Goal: Use online tool/utility: Utilize a website feature to perform a specific function

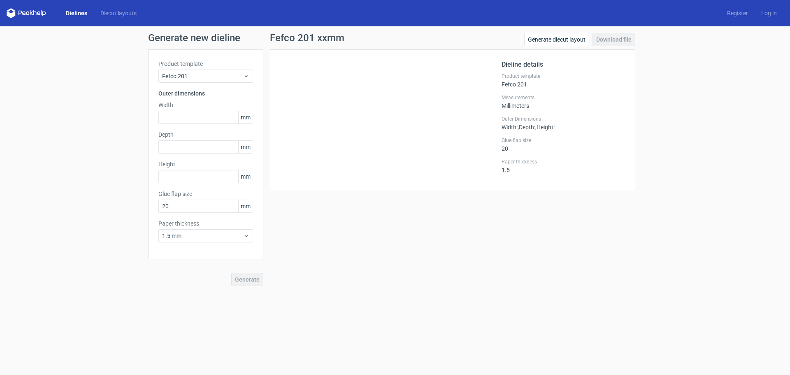
click at [245, 277] on div "Generate" at bounding box center [205, 272] width 115 height 27
click at [185, 115] on input "text" at bounding box center [205, 117] width 95 height 13
type input "235"
type input "120"
type input "68"
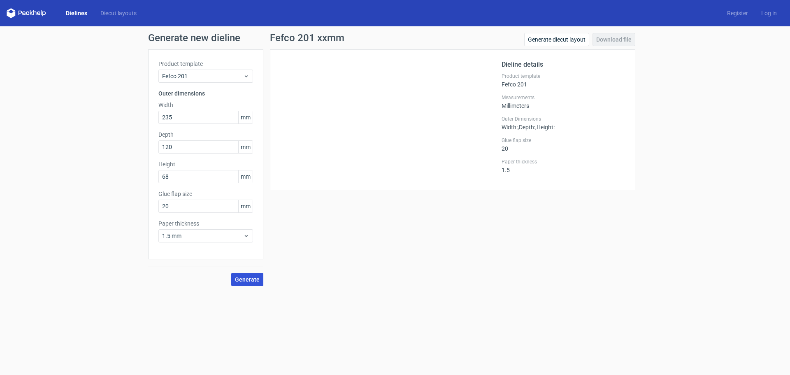
click at [249, 277] on span "Generate" at bounding box center [247, 280] width 25 height 6
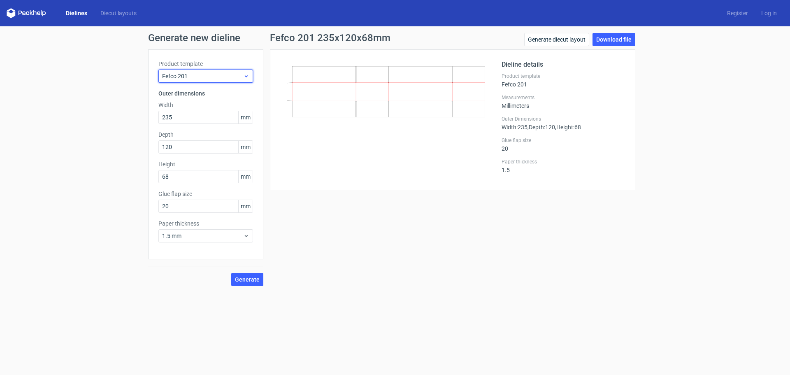
click at [217, 80] on div "Fefco 201" at bounding box center [205, 76] width 95 height 13
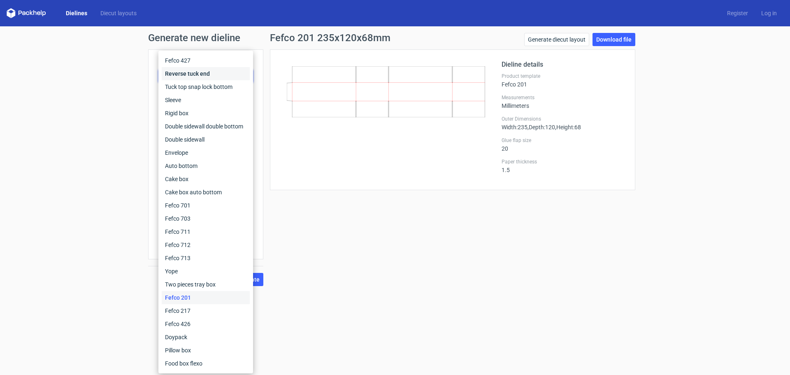
click at [223, 70] on div "Reverse tuck end" at bounding box center [206, 73] width 88 height 13
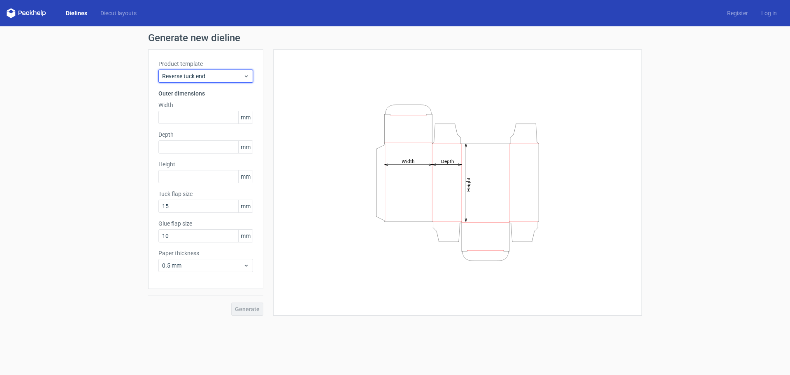
click at [223, 70] on div "Reverse tuck end" at bounding box center [205, 76] width 95 height 13
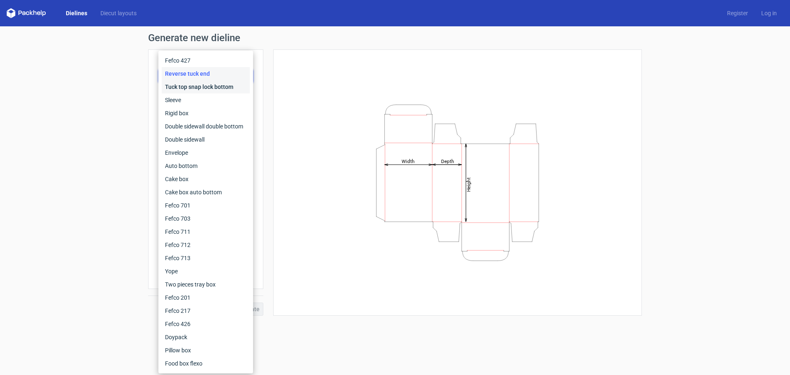
click at [216, 90] on div "Tuck top snap lock bottom" at bounding box center [206, 86] width 88 height 13
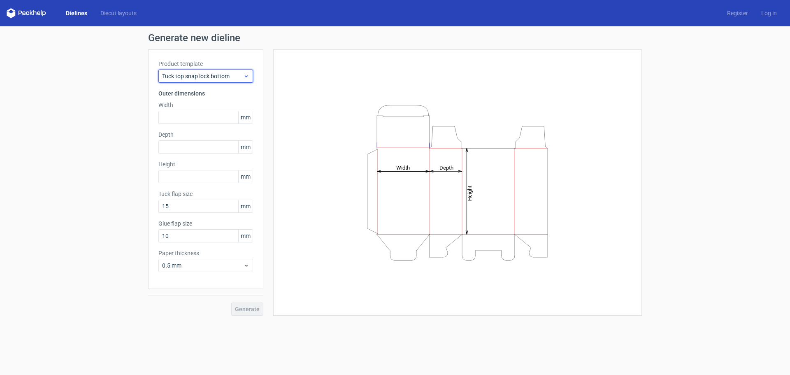
click at [222, 74] on span "Tuck top snap lock bottom" at bounding box center [202, 76] width 81 height 8
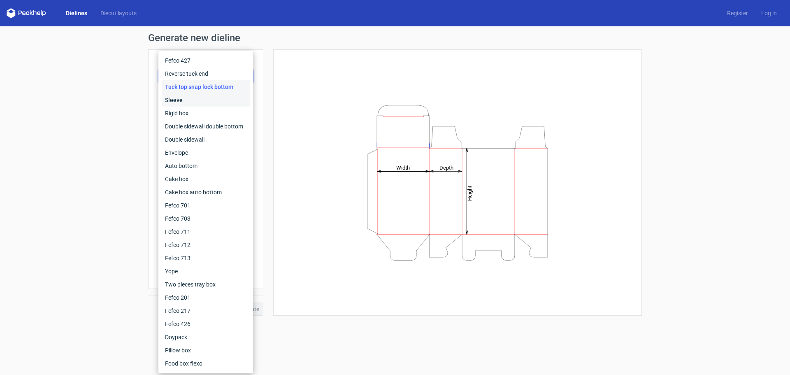
click at [216, 100] on div "Sleeve" at bounding box center [206, 99] width 88 height 13
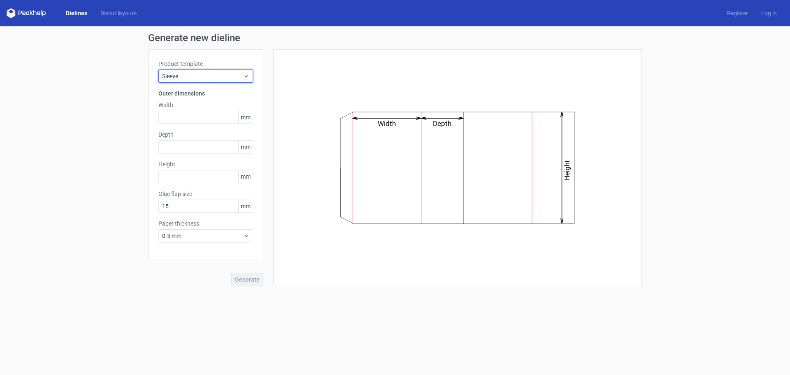
click at [226, 74] on span "Sleeve" at bounding box center [202, 76] width 81 height 8
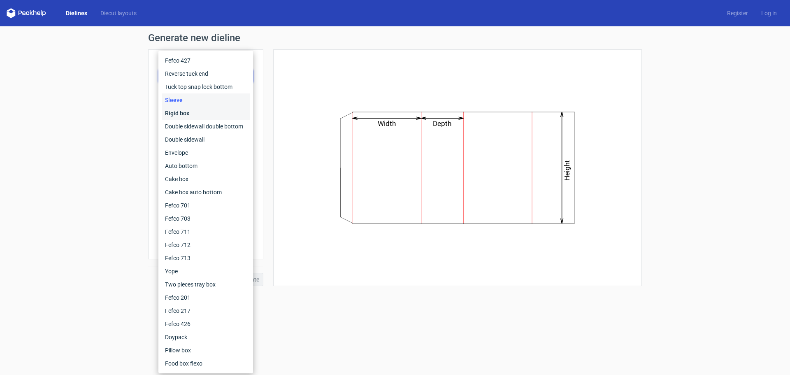
click at [214, 111] on div "Rigid box" at bounding box center [206, 113] width 88 height 13
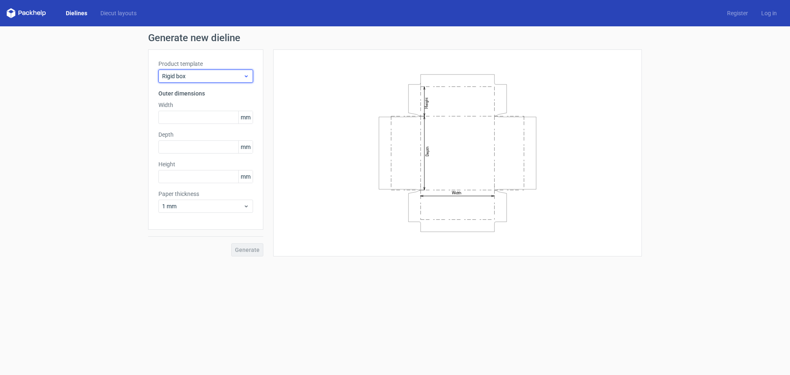
click at [223, 81] on div "Rigid box" at bounding box center [205, 76] width 95 height 13
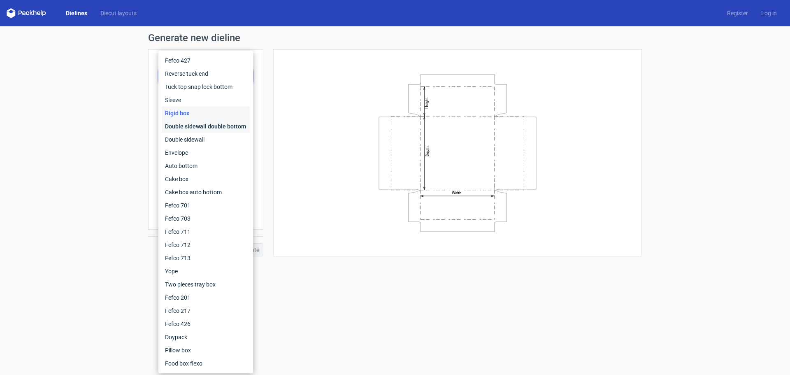
click at [206, 128] on div "Double sidewall double bottom" at bounding box center [206, 126] width 88 height 13
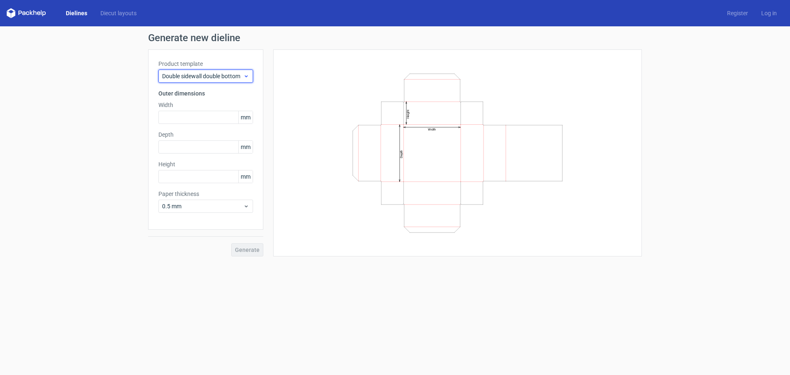
click at [229, 75] on span "Double sidewall double bottom" at bounding box center [202, 76] width 81 height 8
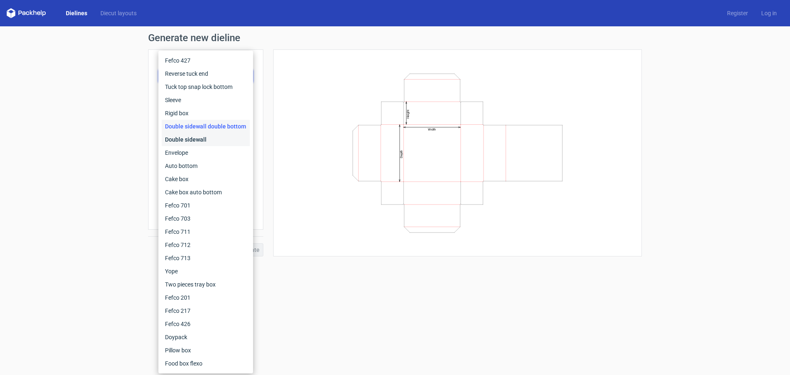
click at [202, 142] on div "Double sidewall" at bounding box center [206, 139] width 88 height 13
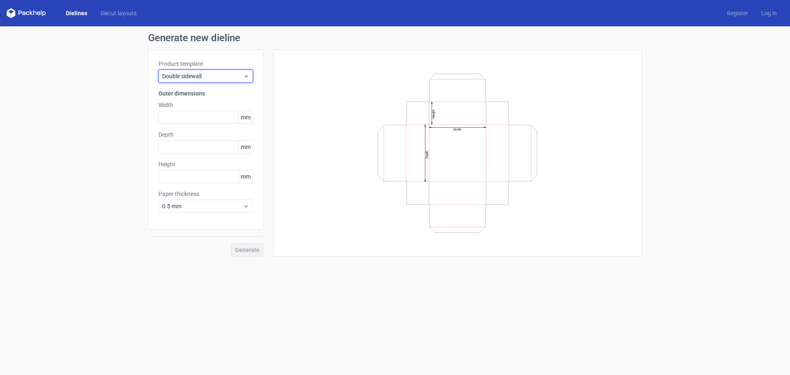
click at [226, 74] on span "Double sidewall" at bounding box center [202, 76] width 81 height 8
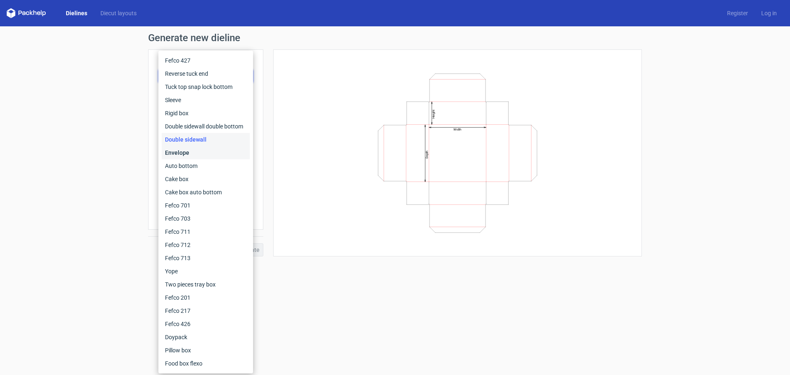
click at [204, 153] on div "Envelope" at bounding box center [206, 152] width 88 height 13
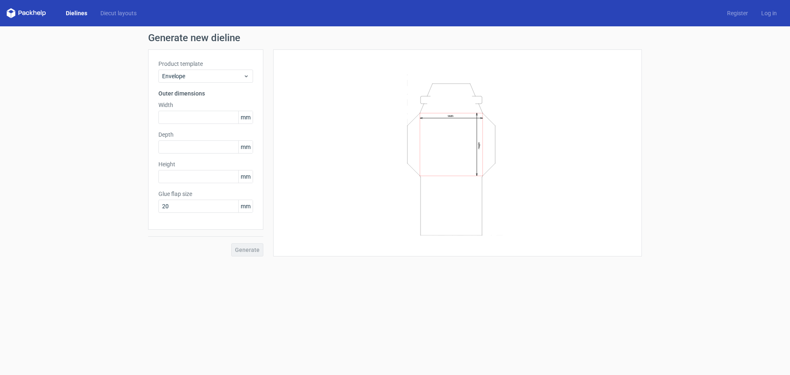
click at [234, 64] on label "Product template" at bounding box center [205, 64] width 95 height 8
click at [230, 76] on span "Envelope" at bounding box center [202, 76] width 81 height 8
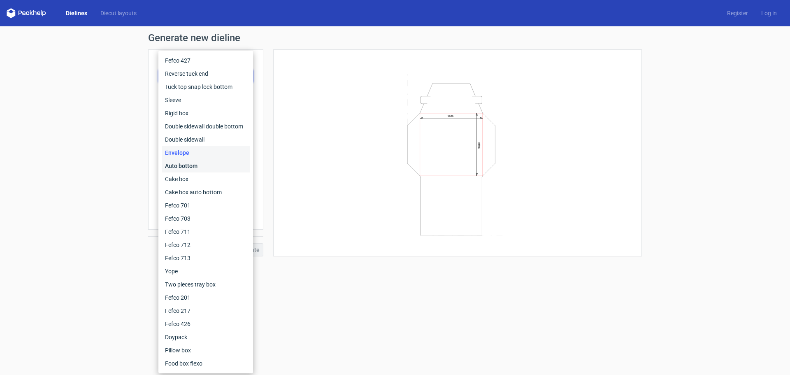
click at [192, 163] on div "Auto bottom" at bounding box center [206, 165] width 88 height 13
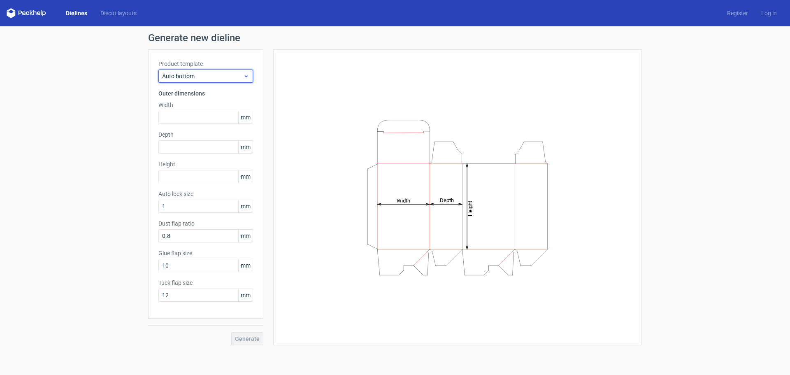
click at [224, 74] on span "Auto bottom" at bounding box center [202, 76] width 81 height 8
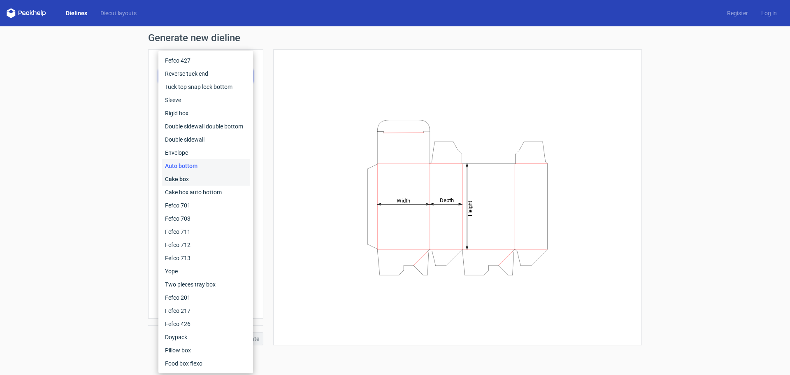
click at [188, 182] on div "Cake box" at bounding box center [206, 178] width 88 height 13
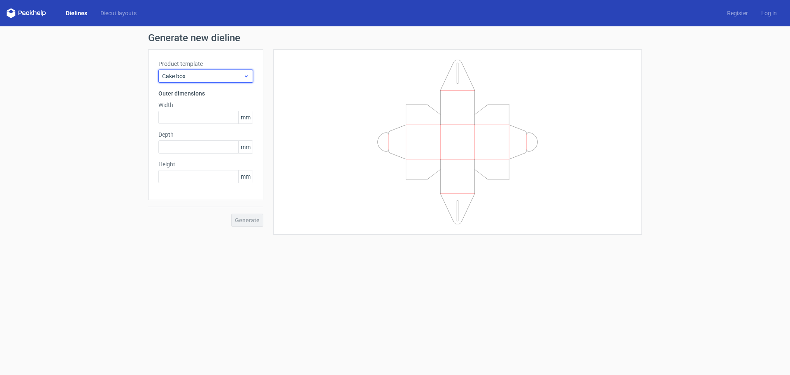
click at [221, 74] on span "Cake box" at bounding box center [202, 76] width 81 height 8
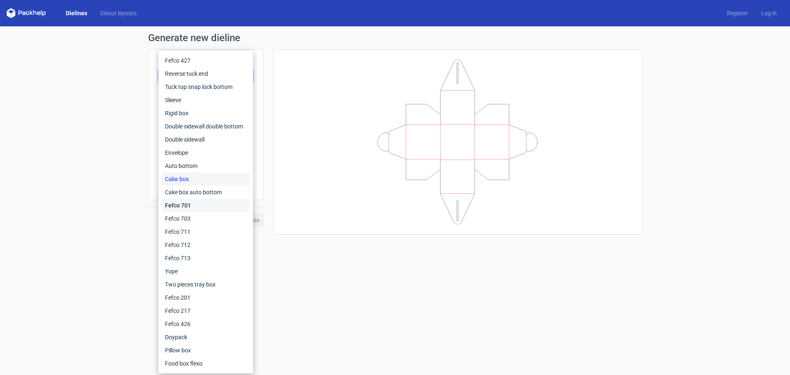
click at [200, 210] on div "Fefco 701" at bounding box center [206, 205] width 88 height 13
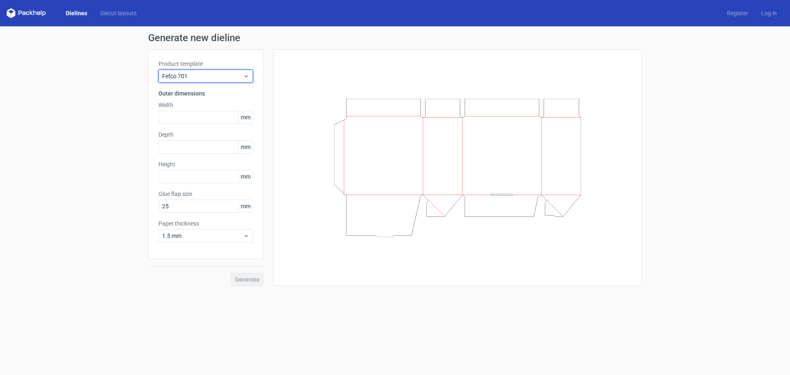
click at [230, 76] on span "Fefco 701" at bounding box center [202, 76] width 81 height 8
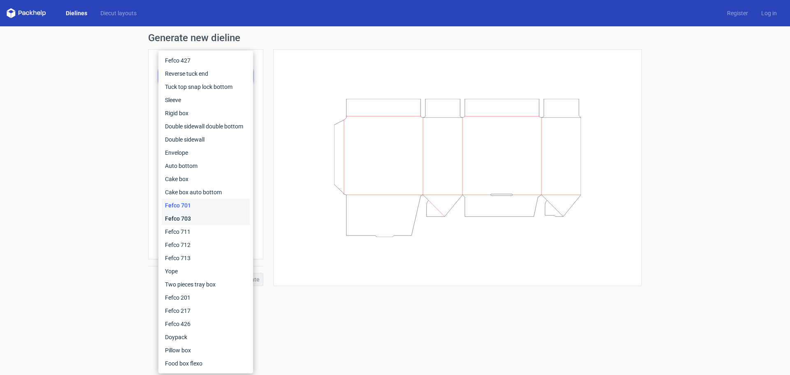
click at [195, 215] on div "Fefco 703" at bounding box center [206, 218] width 88 height 13
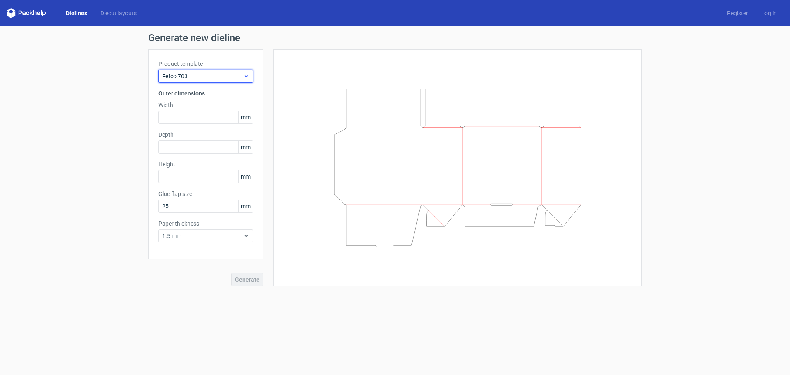
click at [226, 74] on span "Fefco 703" at bounding box center [202, 76] width 81 height 8
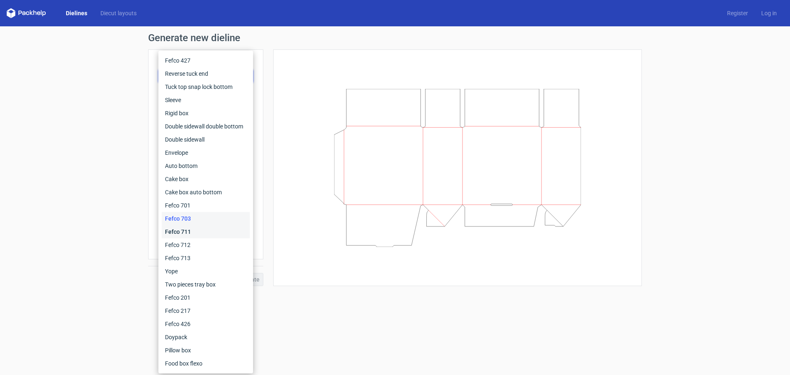
click at [196, 232] on div "Fefco 711" at bounding box center [206, 231] width 88 height 13
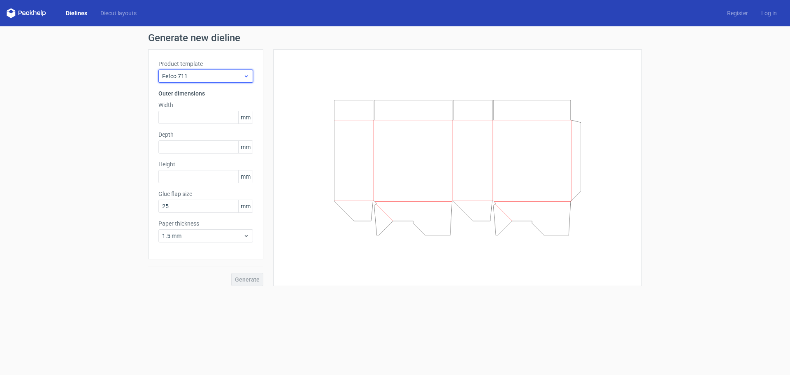
click at [228, 77] on span "Fefco 711" at bounding box center [202, 76] width 81 height 8
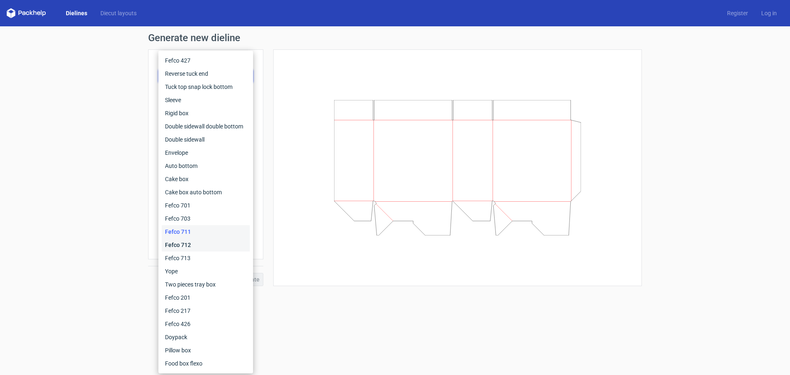
click at [184, 246] on div "Fefco 712" at bounding box center [206, 244] width 88 height 13
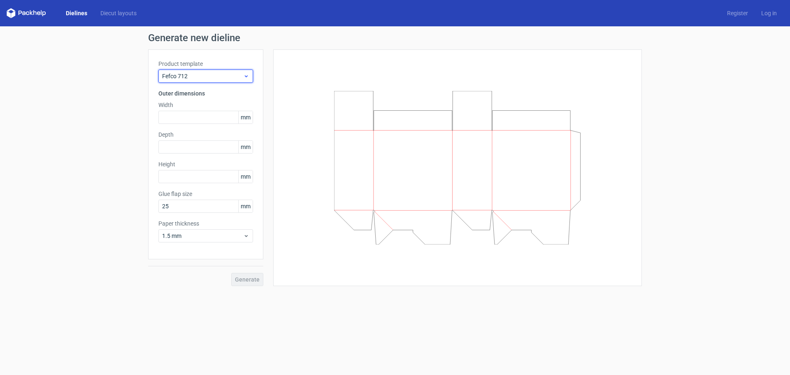
click at [221, 76] on span "Fefco 712" at bounding box center [202, 76] width 81 height 8
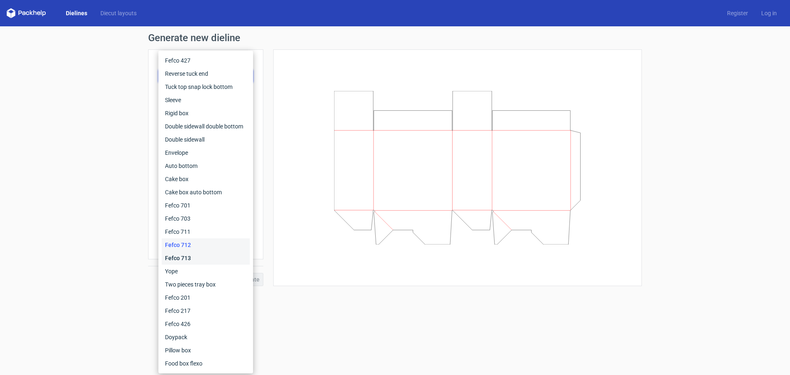
click at [188, 256] on div "Fefco 713" at bounding box center [206, 257] width 88 height 13
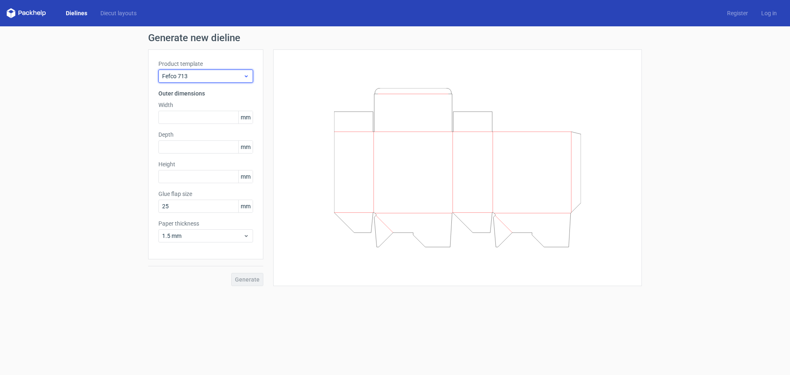
click at [230, 76] on span "Fefco 713" at bounding box center [202, 76] width 81 height 8
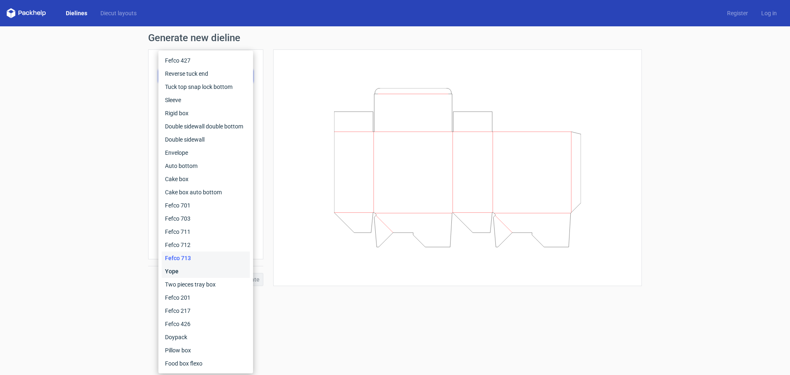
click at [197, 275] on div "Yope" at bounding box center [206, 271] width 88 height 13
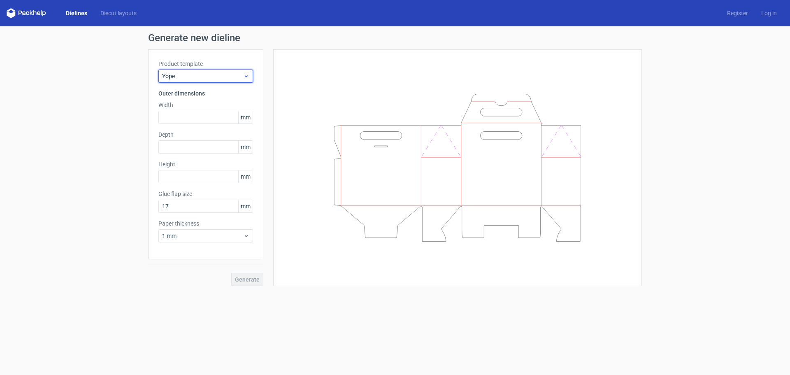
click at [220, 76] on span "Yope" at bounding box center [202, 76] width 81 height 8
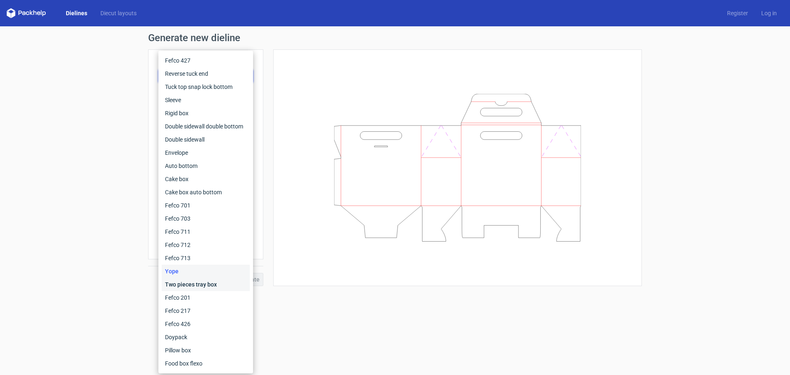
click at [188, 282] on div "Two pieces tray box" at bounding box center [206, 284] width 88 height 13
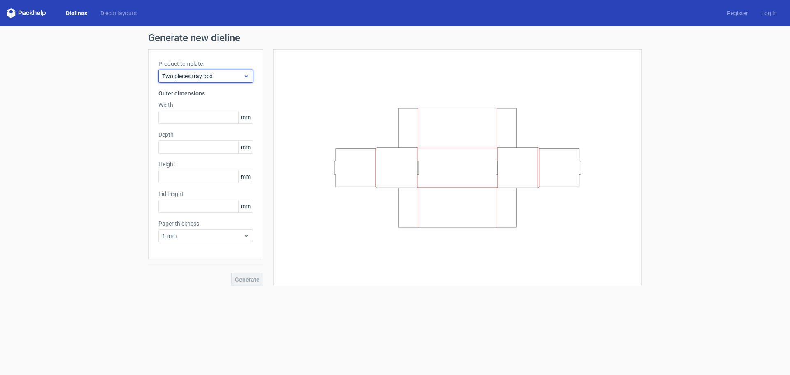
click at [220, 77] on span "Two pieces tray box" at bounding box center [202, 76] width 81 height 8
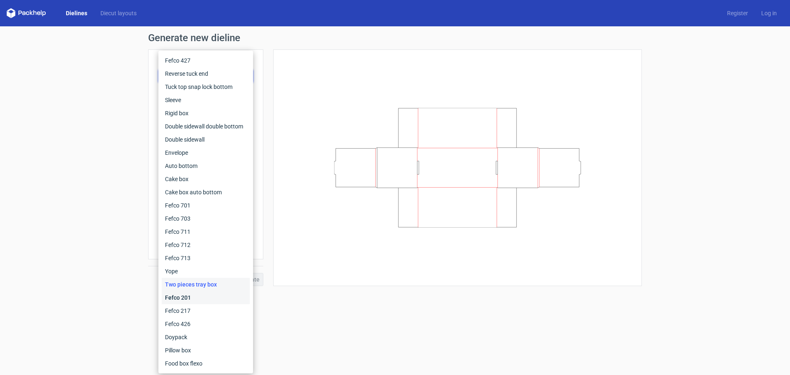
click at [184, 301] on div "Fefco 201" at bounding box center [206, 297] width 88 height 13
